Goal: Check status: Check status

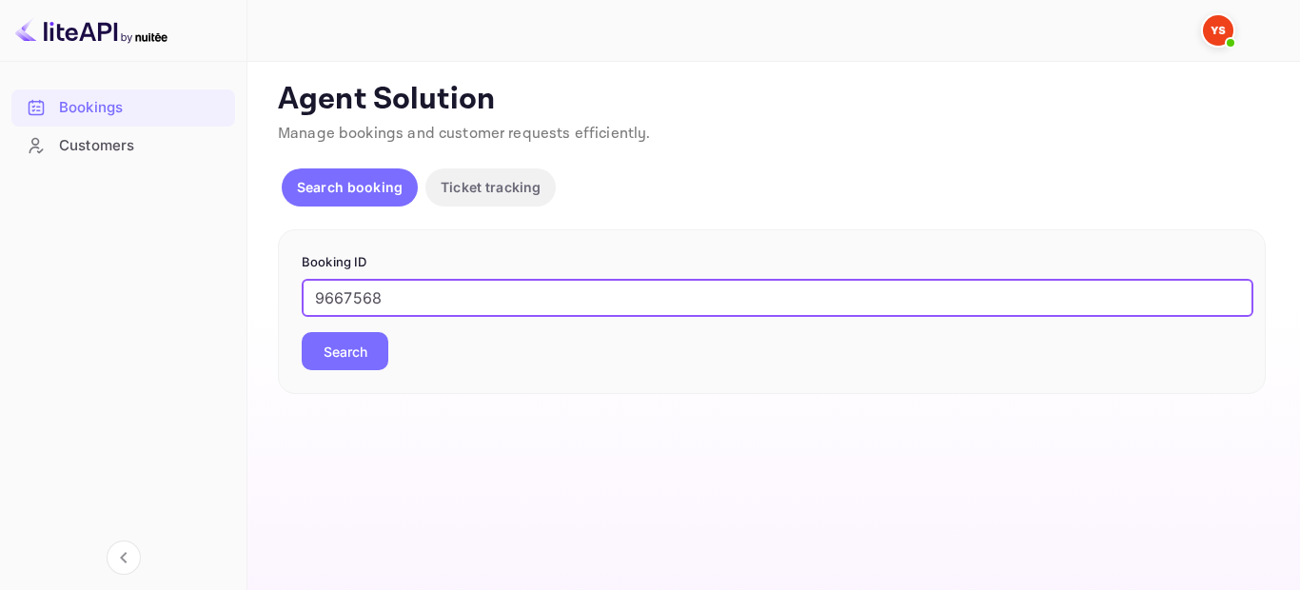
type input "9667568"
click at [344, 332] on button "Search" at bounding box center [345, 351] width 87 height 38
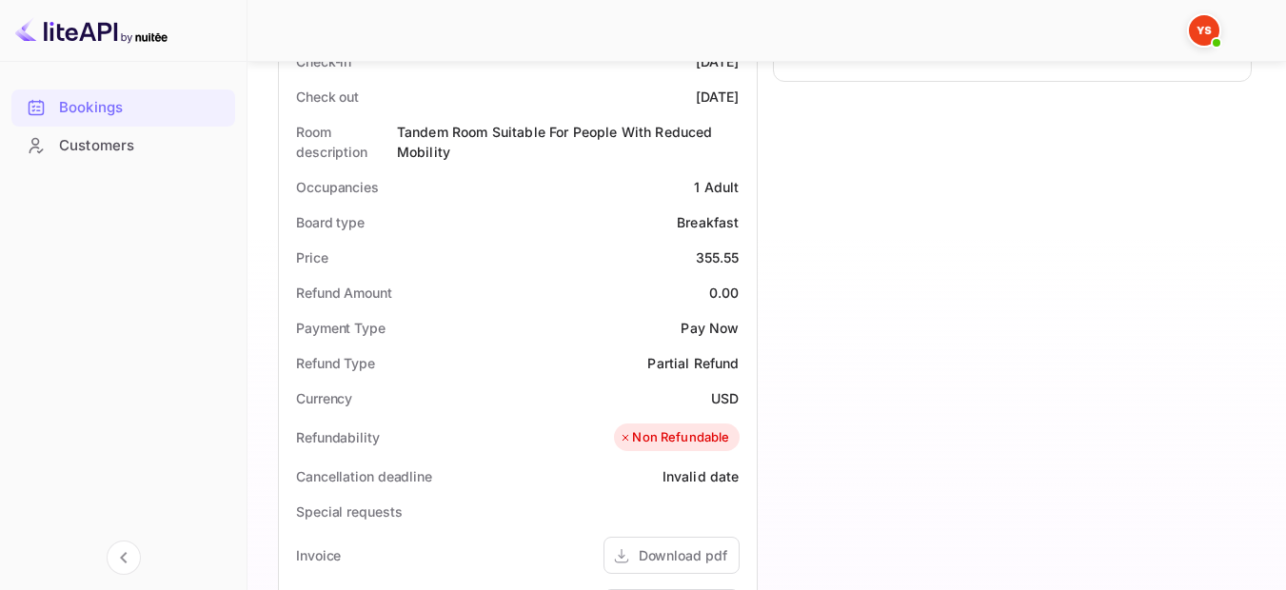
scroll to position [476, 0]
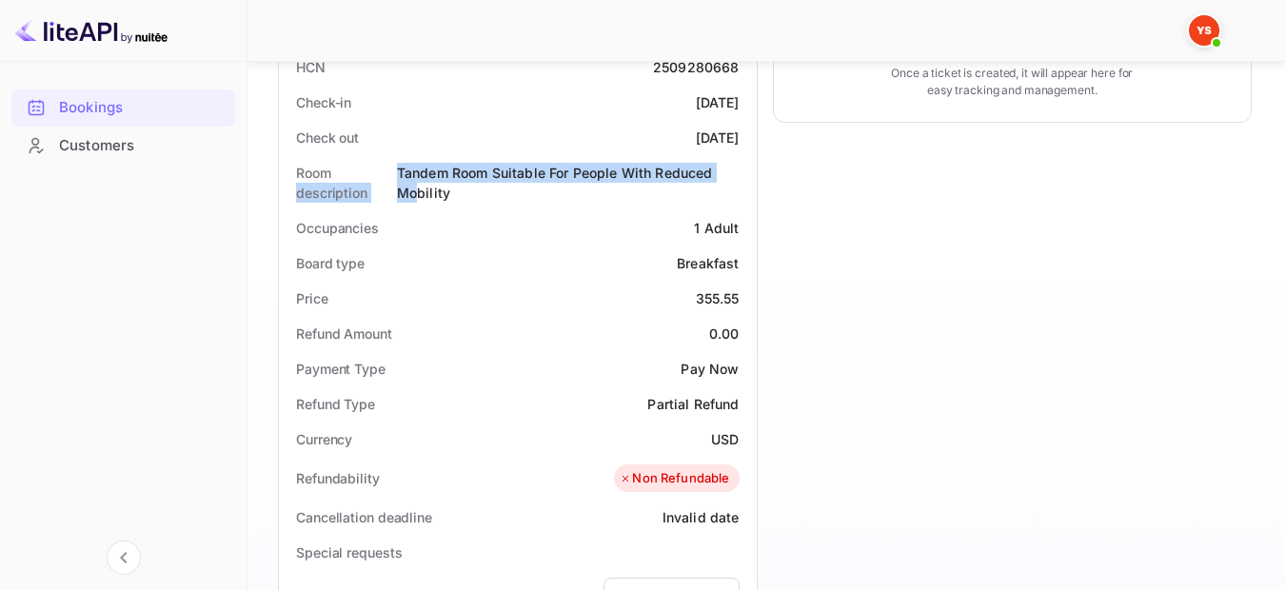
drag, startPoint x: 394, startPoint y: 173, endPoint x: 422, endPoint y: 184, distance: 29.5
click at [422, 184] on div "Room description Tandem Room Suitable For People With Reduced Mobility" at bounding box center [517, 182] width 462 height 55
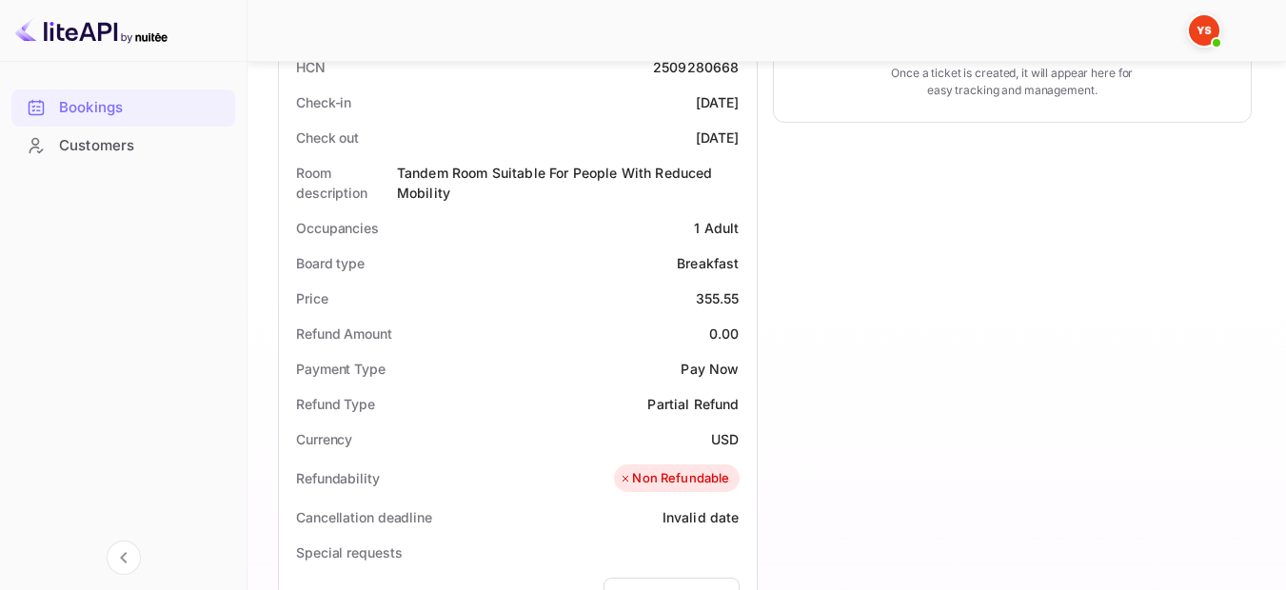
click at [443, 186] on div "Tandem Room Suitable For People With Reduced Mobility" at bounding box center [568, 183] width 343 height 40
drag, startPoint x: 455, startPoint y: 189, endPoint x: 401, endPoint y: 167, distance: 58.5
click at [401, 167] on div "Tandem Room Suitable For People With Reduced Mobility" at bounding box center [568, 183] width 343 height 40
click at [1052, 423] on div "Timeline Booking confirmed # 4050962 Supplier ID: 9667568 [DATE] 01:34 Message …" at bounding box center [1004, 350] width 495 height 1407
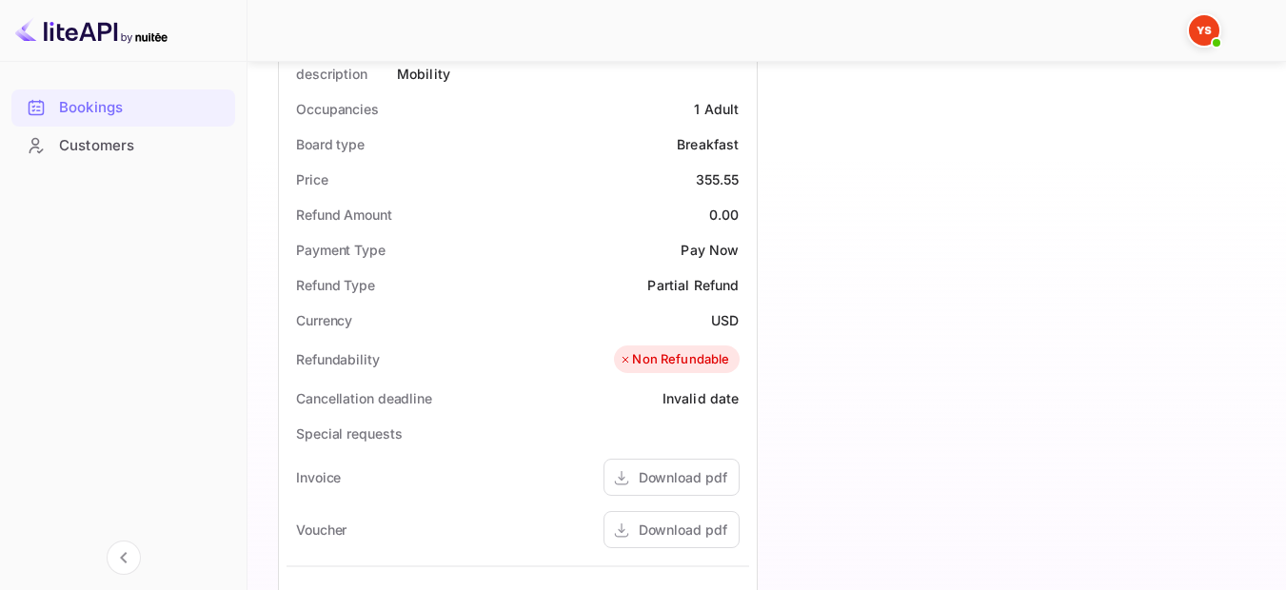
scroll to position [761, 0]
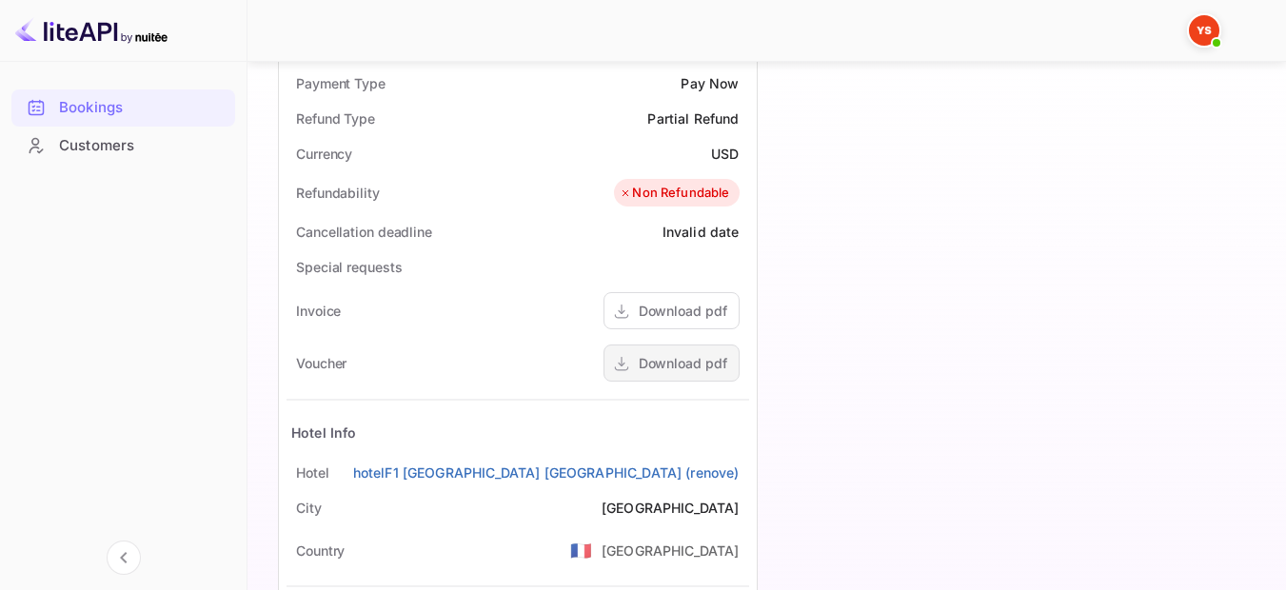
click at [679, 374] on div "Download pdf" at bounding box center [671, 362] width 136 height 37
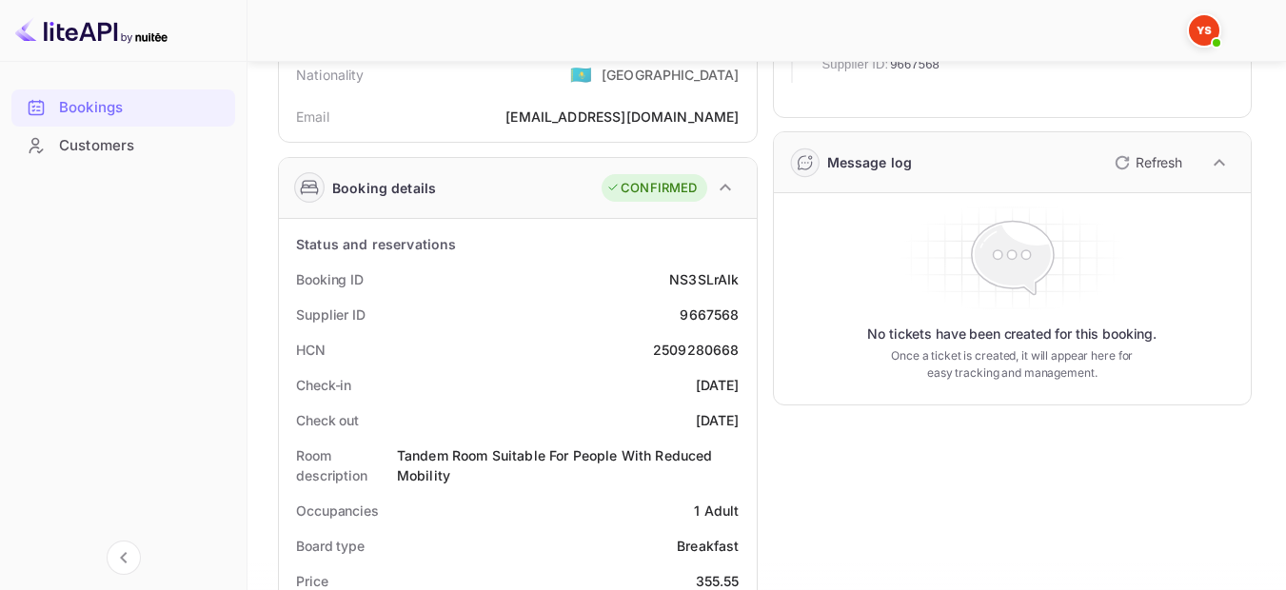
scroll to position [95, 0]
